Goal: Task Accomplishment & Management: Use online tool/utility

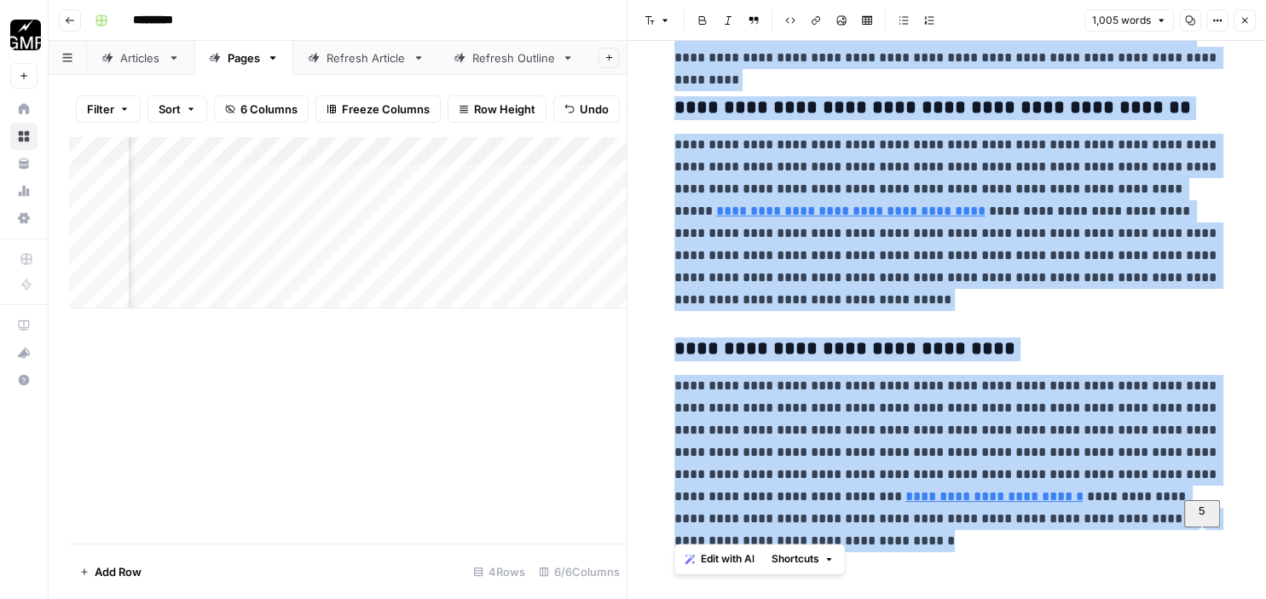
scroll to position [0, 380]
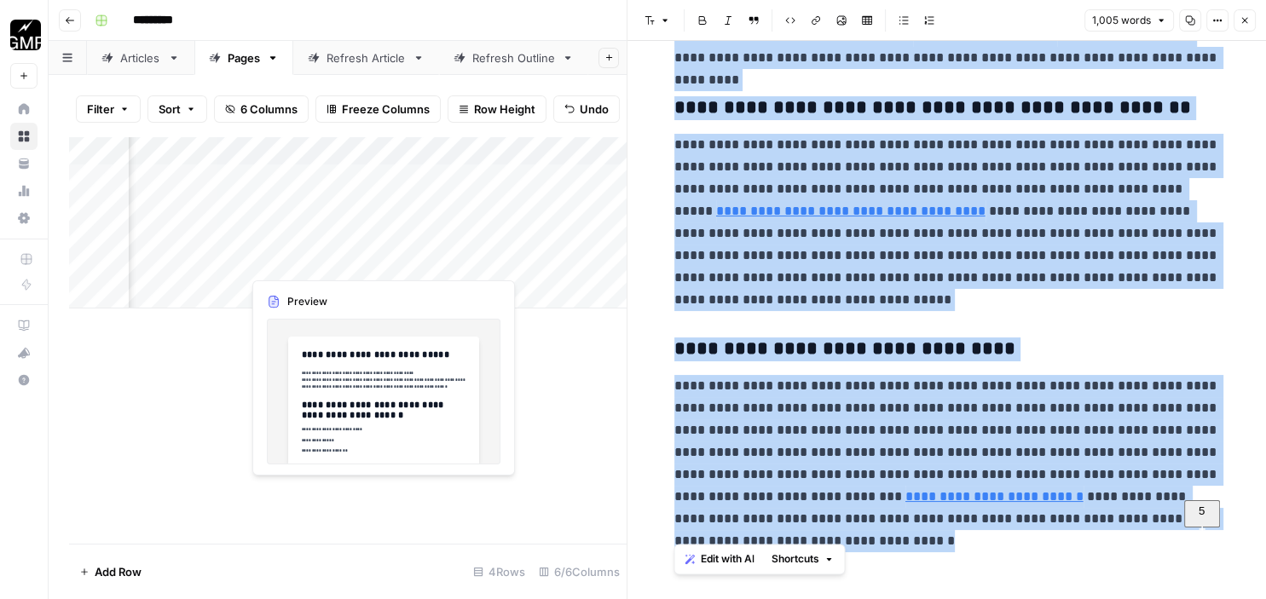
click at [321, 263] on div "Add Column" at bounding box center [348, 222] width 558 height 172
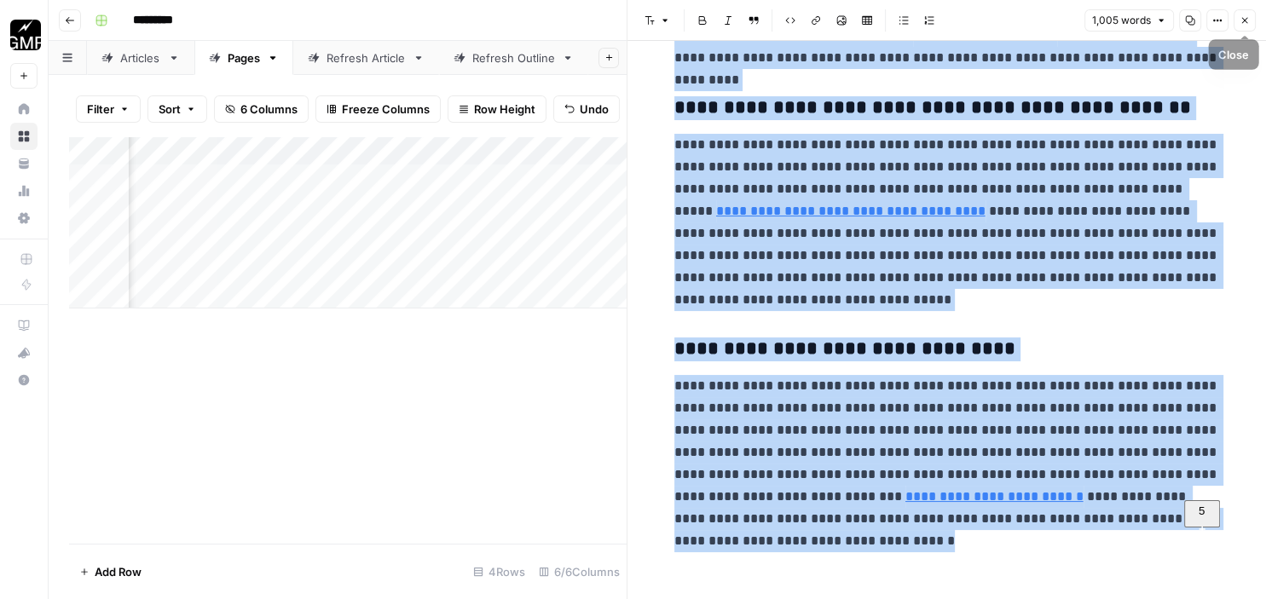
click at [1248, 22] on icon "button" at bounding box center [1245, 20] width 10 height 10
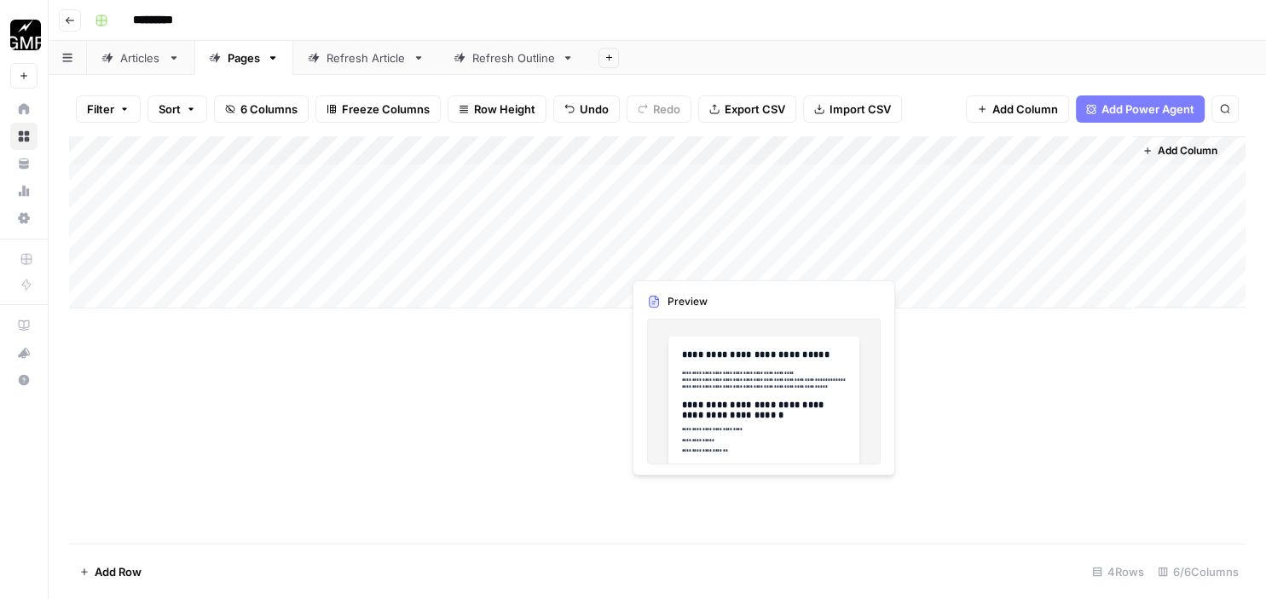
click at [708, 263] on div "Add Column" at bounding box center [657, 222] width 1177 height 172
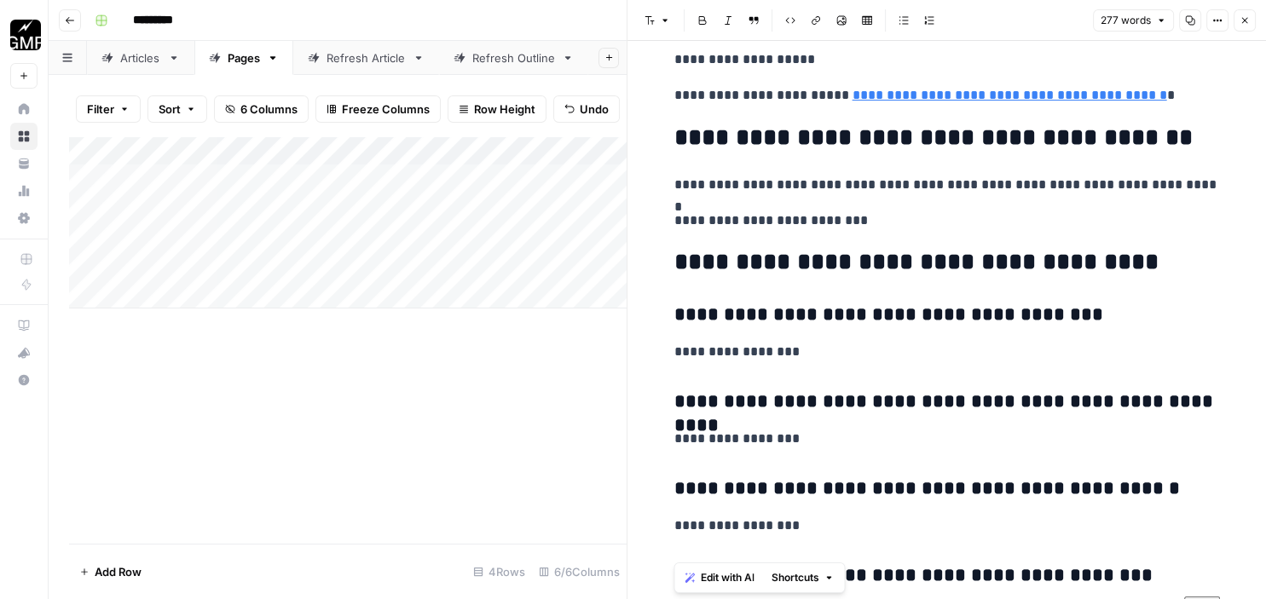
scroll to position [1651, 0]
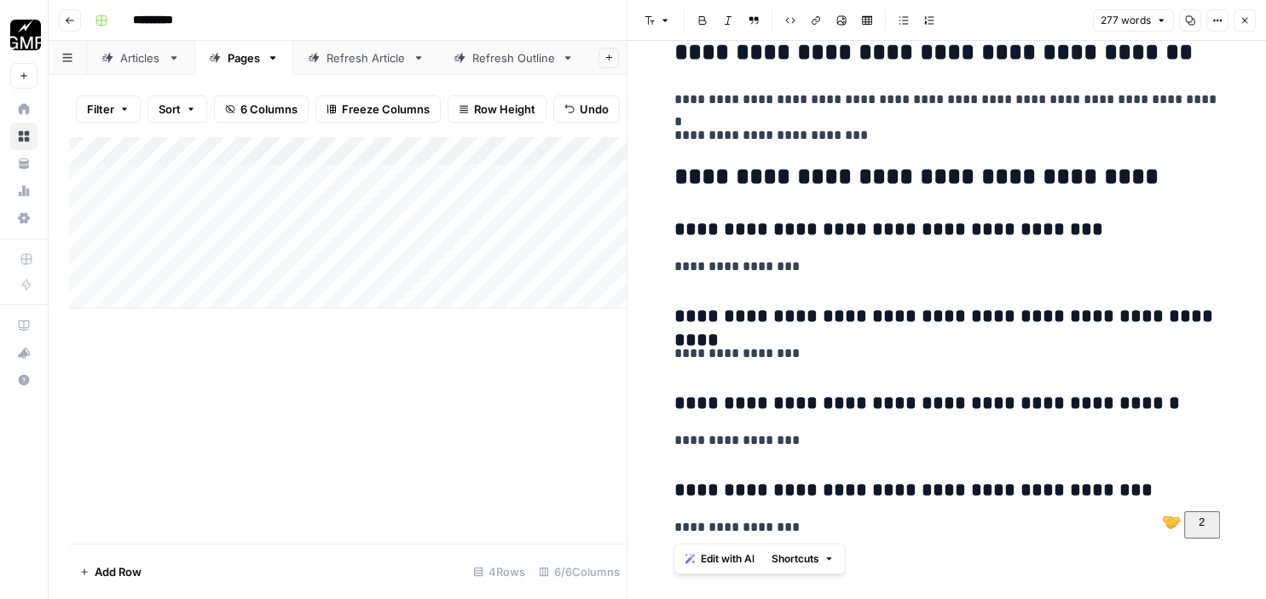
drag, startPoint x: 673, startPoint y: 95, endPoint x: 1218, endPoint y: 639, distance: 769.9
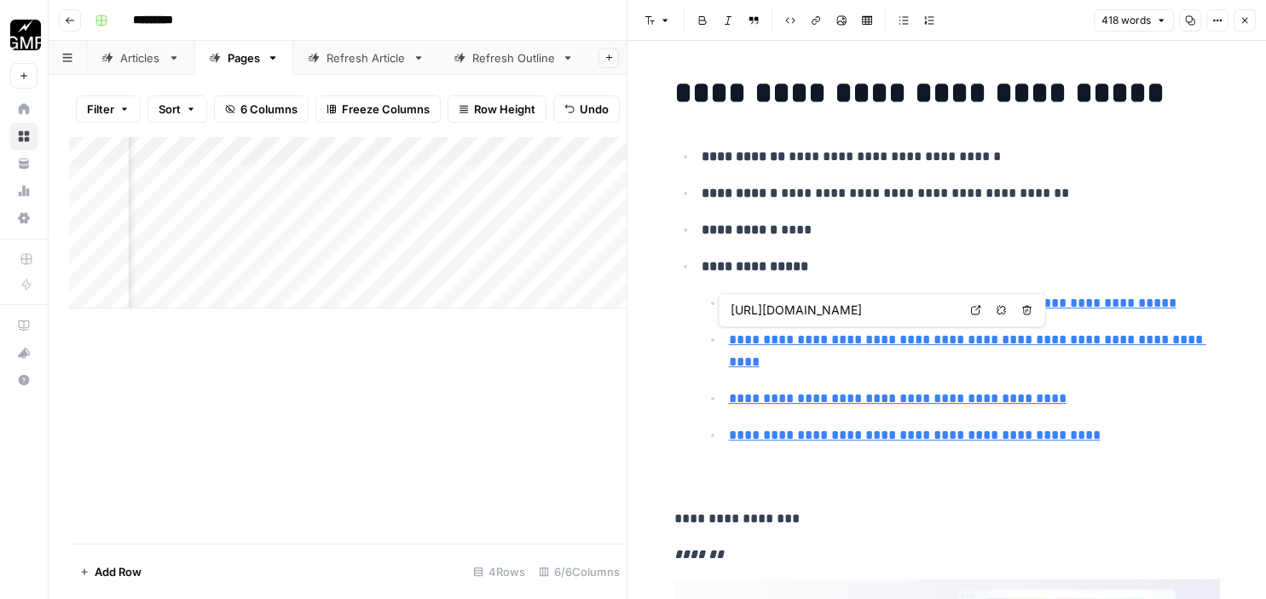
scroll to position [0, 402]
click at [454, 264] on div "Add Column" at bounding box center [348, 222] width 558 height 172
type input "[URL][DOMAIN_NAME]"
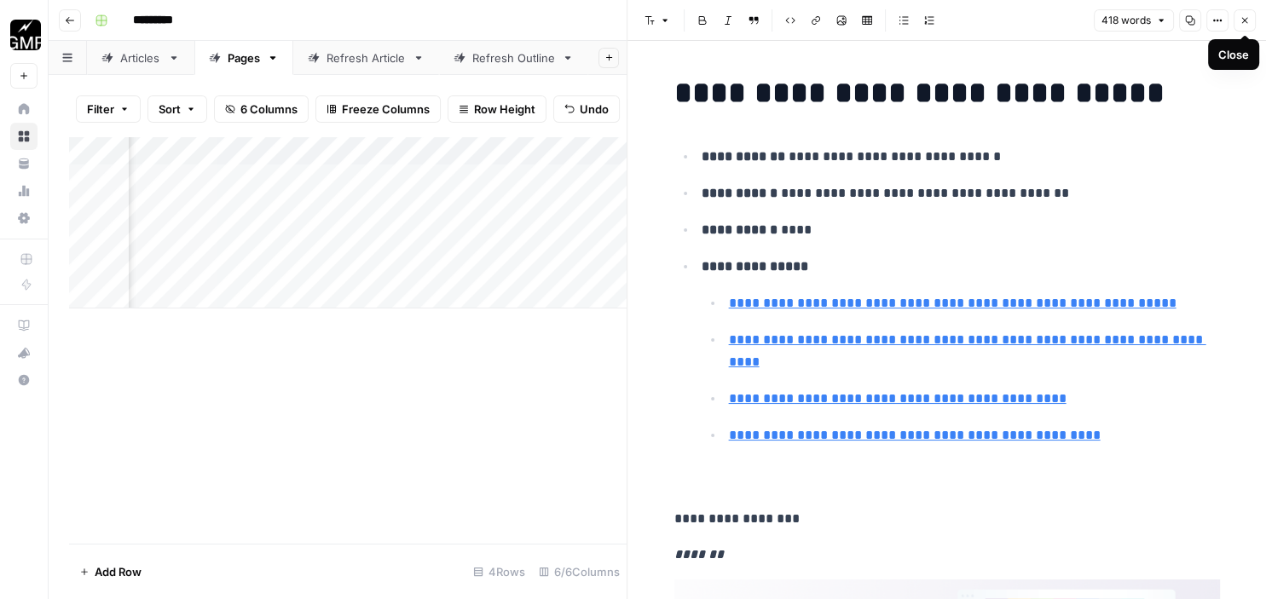
click at [1247, 20] on icon "button" at bounding box center [1245, 20] width 10 height 10
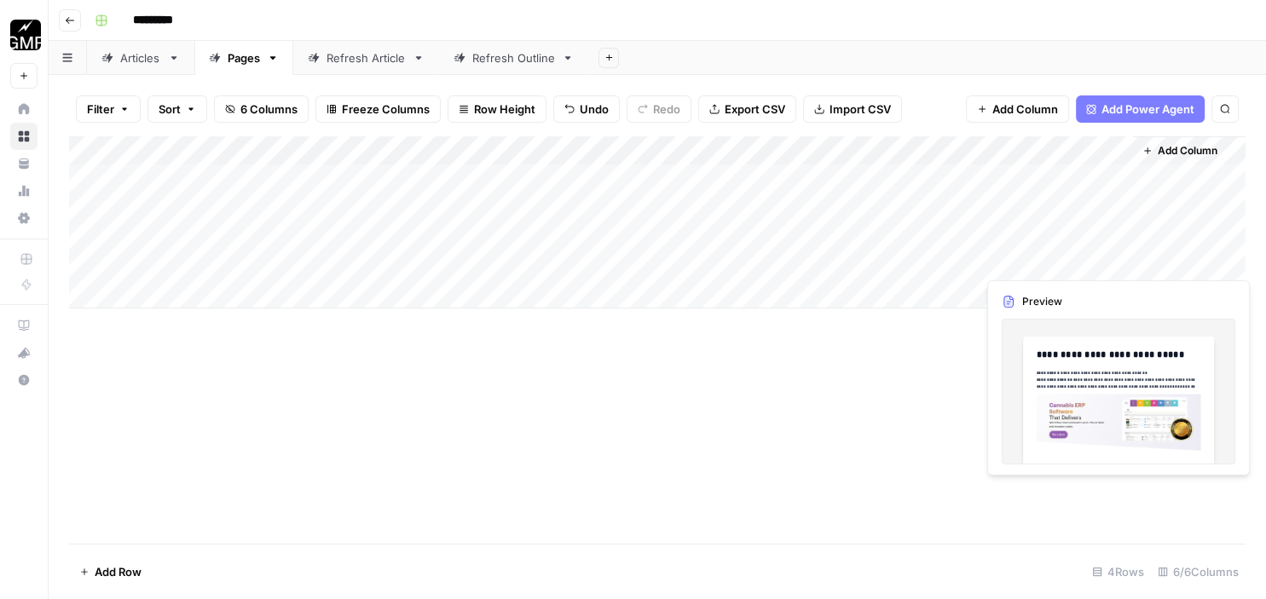
click at [1071, 258] on div "Add Column" at bounding box center [657, 222] width 1177 height 172
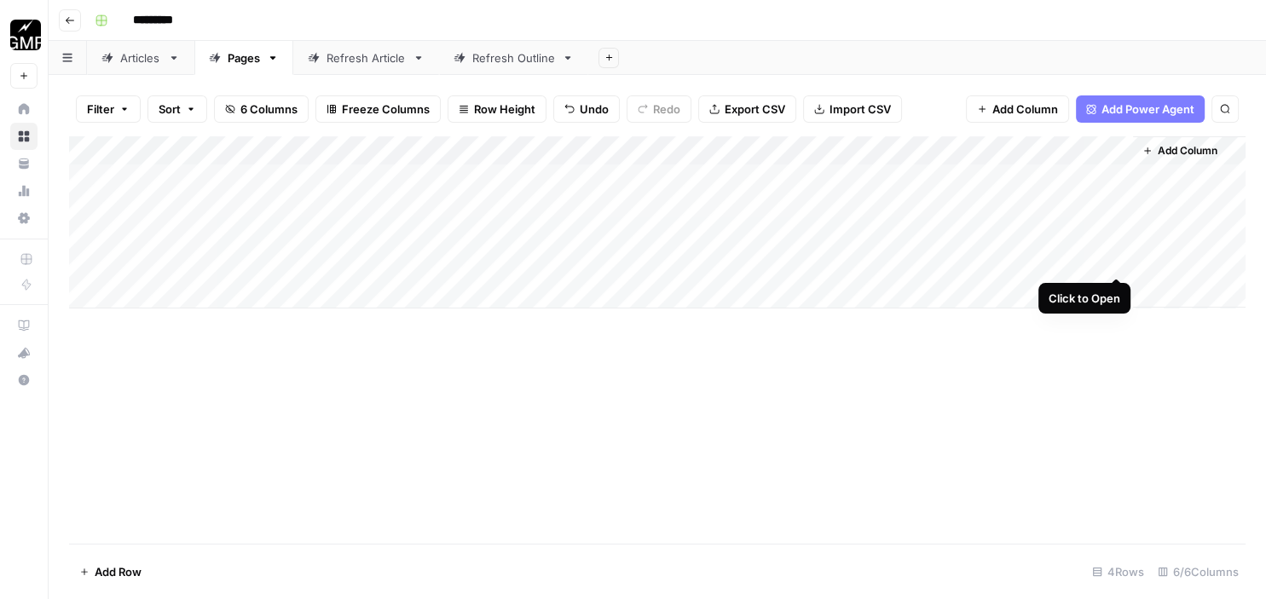
click at [1115, 257] on div "Add Column" at bounding box center [657, 222] width 1177 height 172
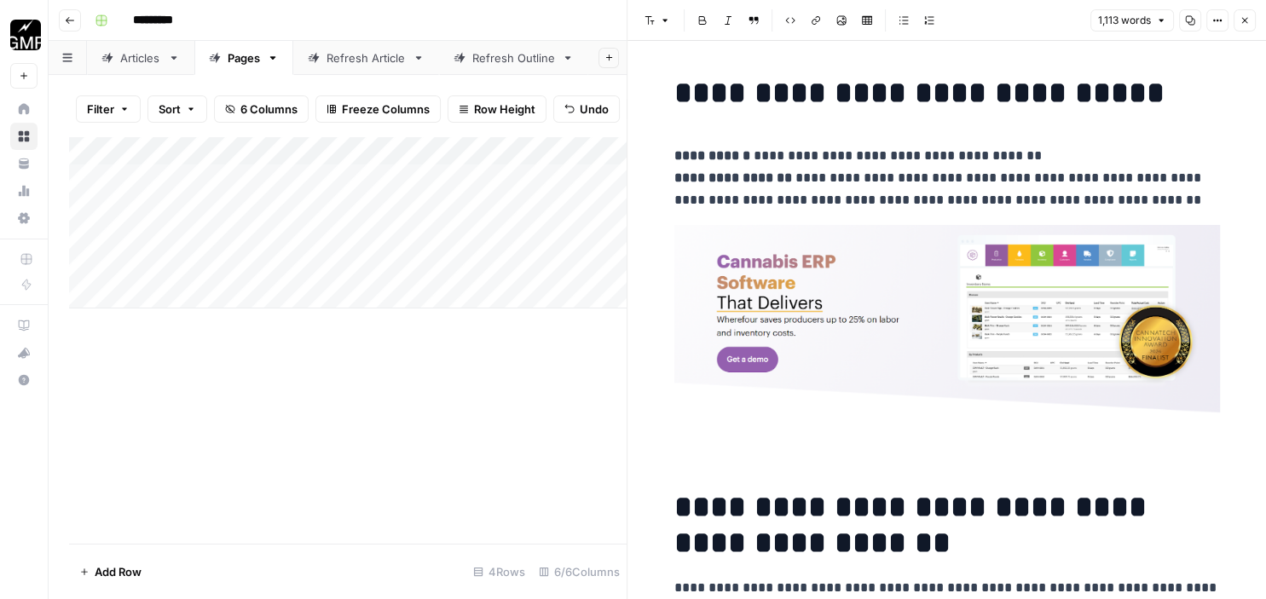
click at [679, 98] on h1 "**********" at bounding box center [947, 93] width 546 height 36
copy div "**********"
